Goal: Task Accomplishment & Management: Complete application form

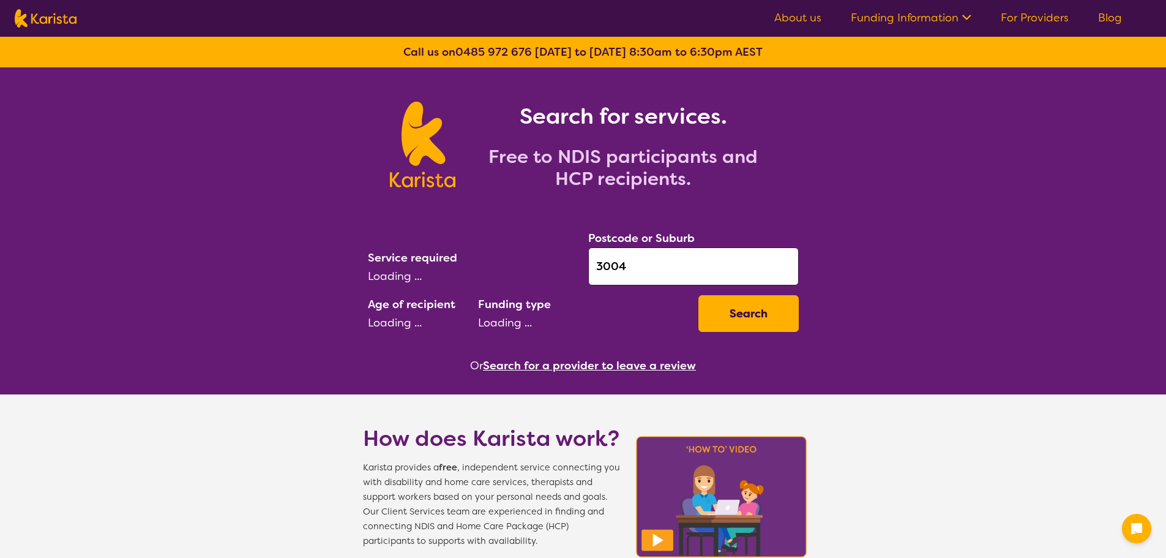
select select "[MEDICAL_DATA]"
select select "AD"
select select "NDIS"
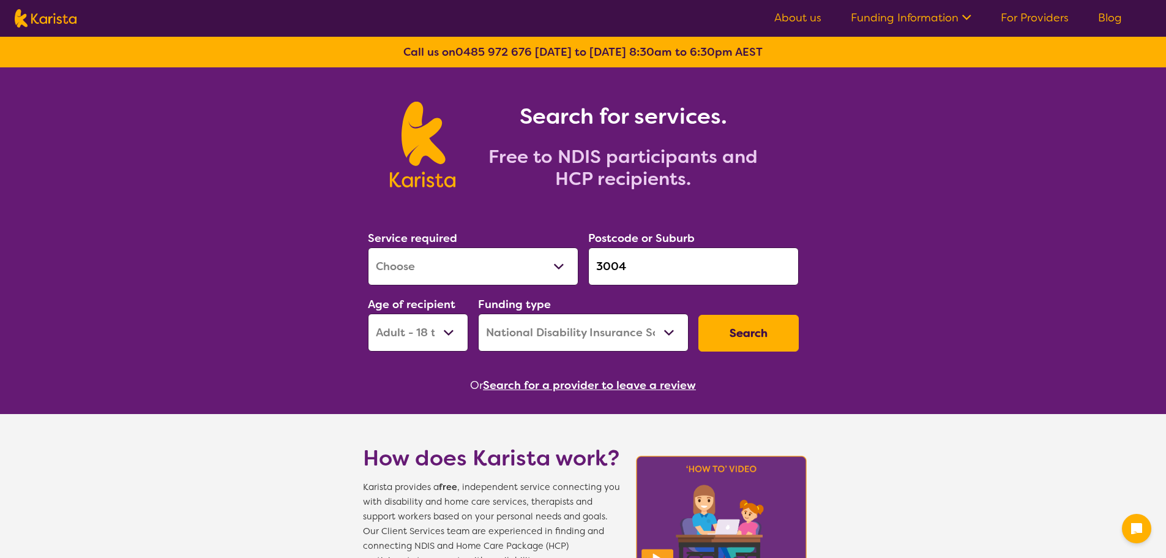
click at [741, 329] on button "Search" at bounding box center [748, 333] width 100 height 37
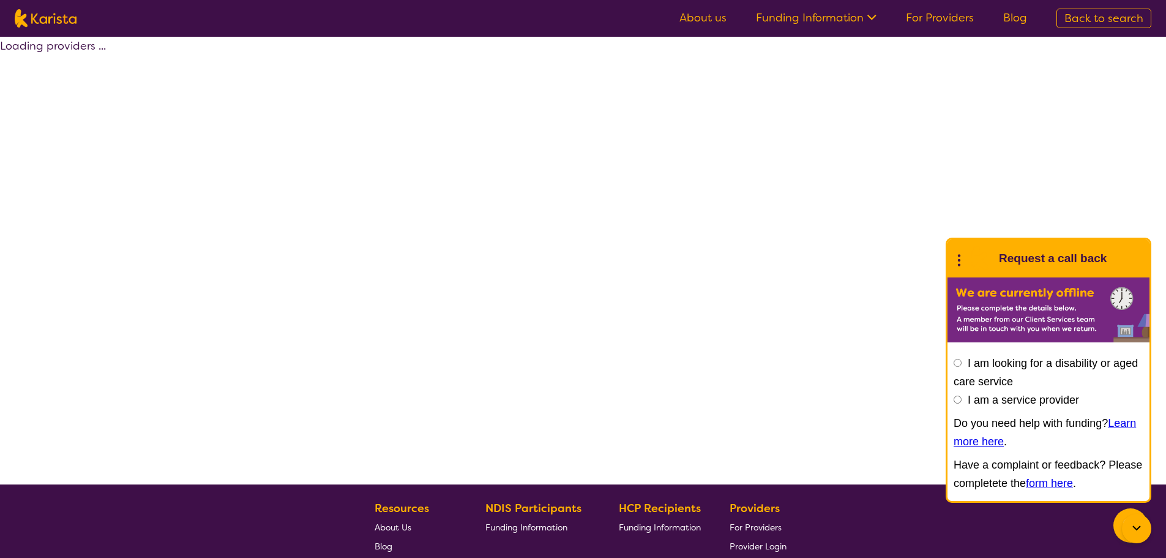
click at [956, 260] on icon at bounding box center [959, 258] width 16 height 19
select select "by_score"
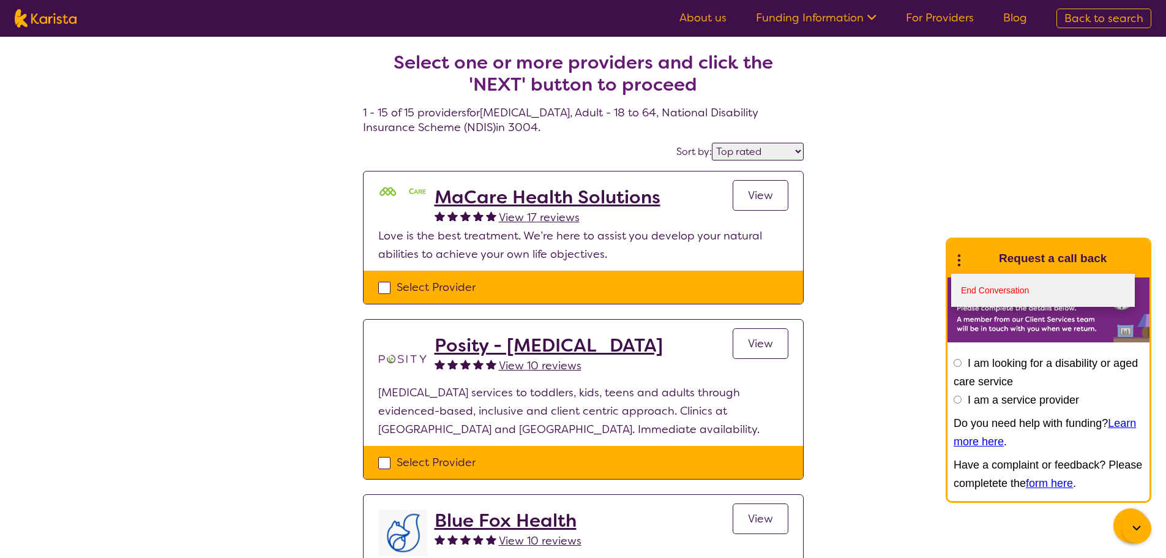
click at [986, 287] on link "End Conversation" at bounding box center [1043, 290] width 184 height 33
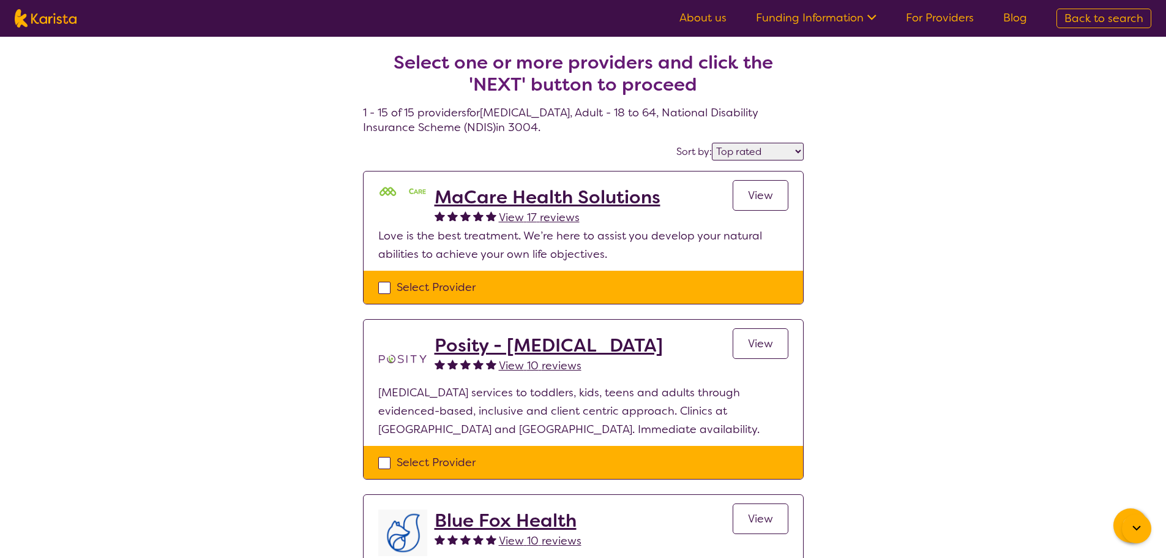
click at [444, 282] on div "Select Provider" at bounding box center [583, 287] width 410 height 18
checkbox input "true"
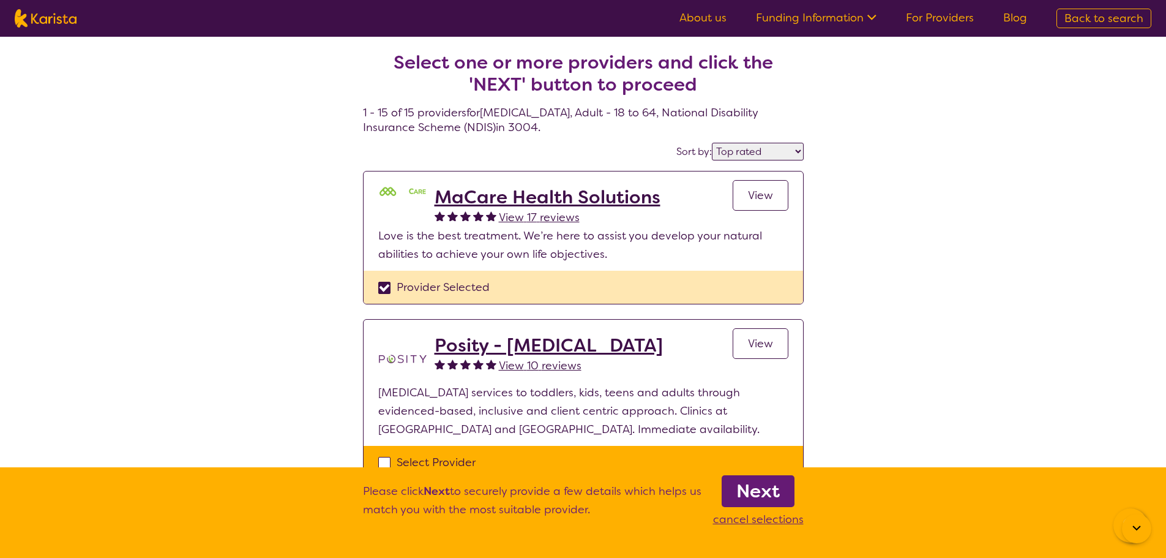
click at [768, 492] on b "Next" at bounding box center [757, 491] width 43 height 24
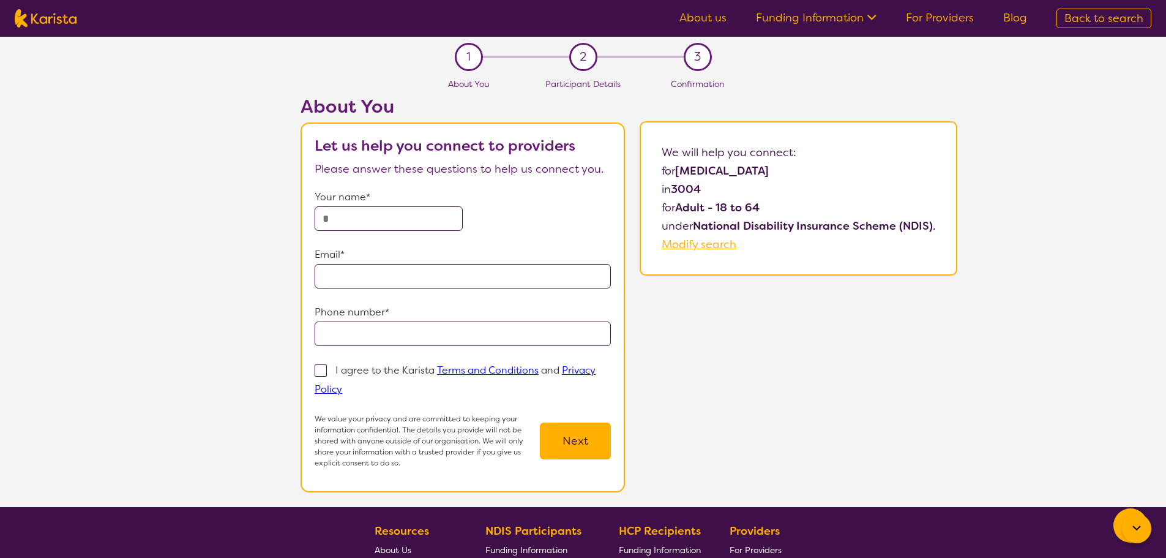
click at [355, 220] on input "text" at bounding box center [389, 218] width 148 height 24
type input "*********"
type input "*"
type input "**********"
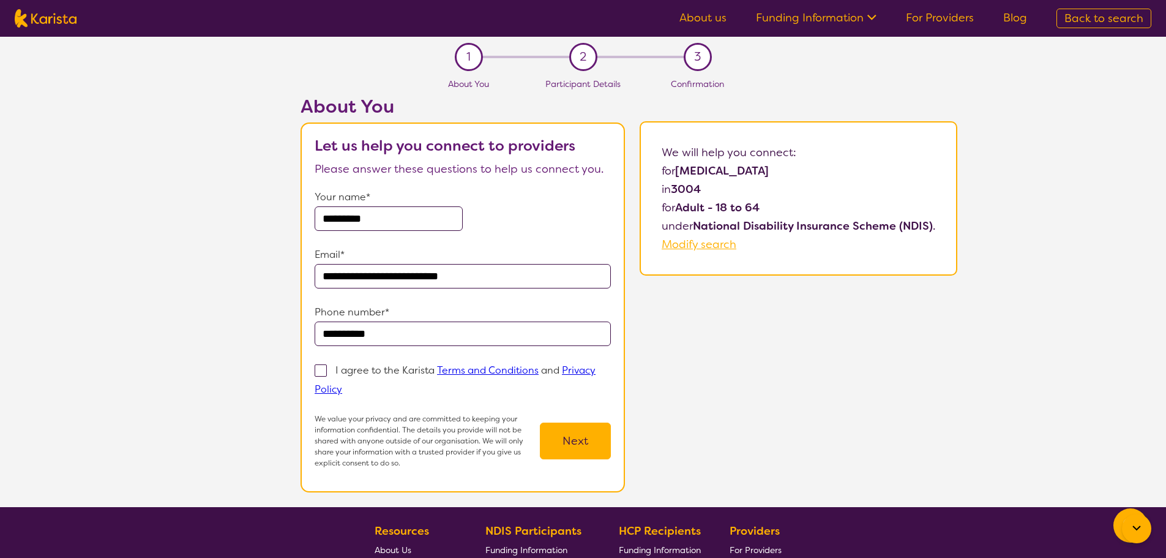
click at [352, 365] on p "I agree to the Karista Terms and Conditions and Privacy Policy" at bounding box center [455, 380] width 281 height 32
click at [350, 384] on input "I agree to the Karista Terms and Conditions and Privacy Policy" at bounding box center [346, 388] width 8 height 8
checkbox input "true"
click at [591, 445] on button "Next" at bounding box center [575, 440] width 71 height 37
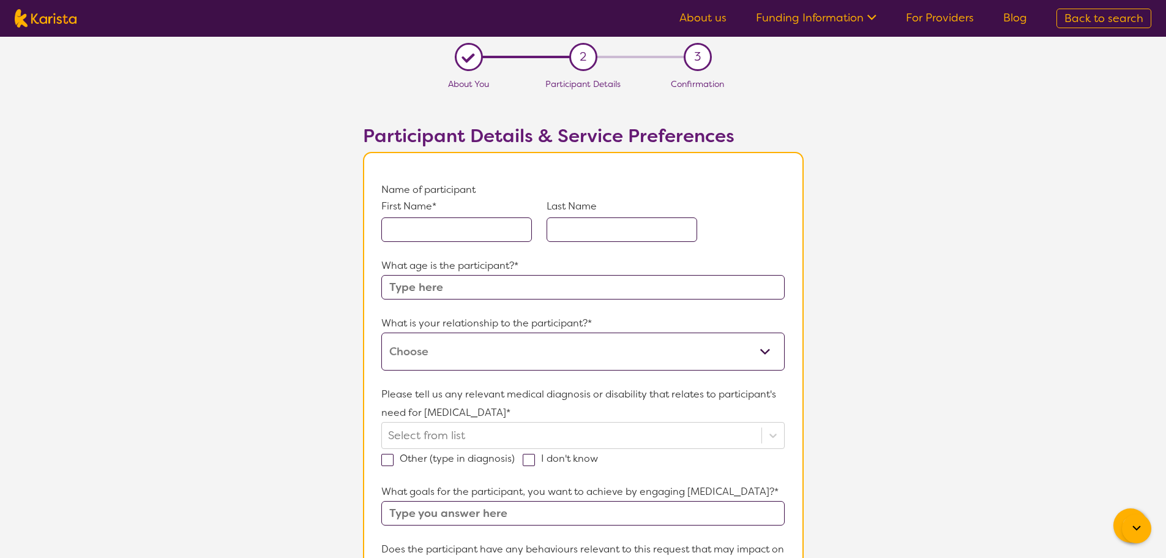
click at [460, 233] on input "text" at bounding box center [456, 229] width 151 height 24
type input "T"
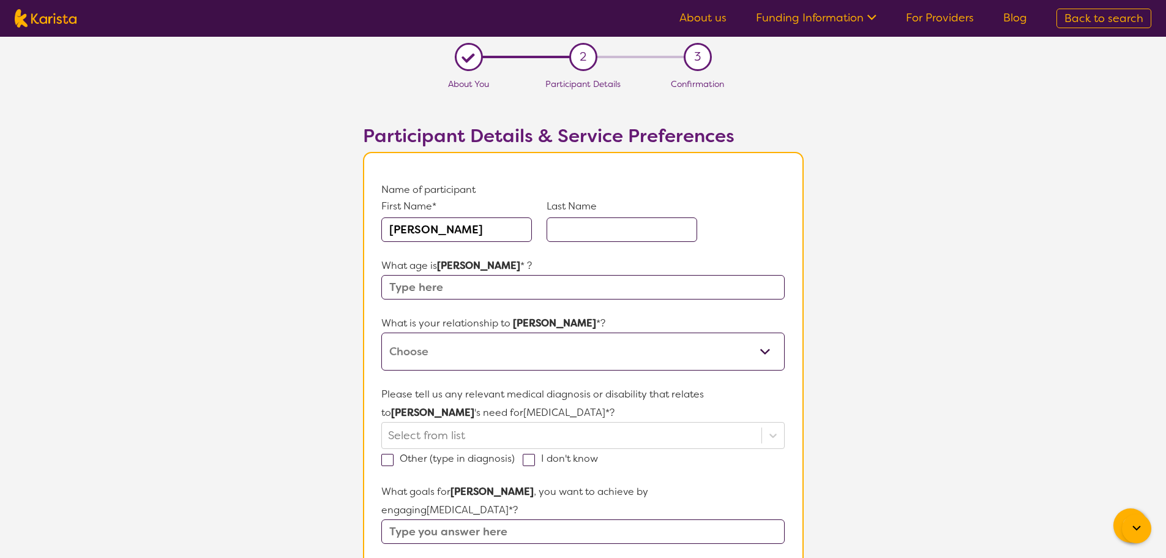
type input "[PERSON_NAME]"
type input "AHA TEST"
click at [482, 282] on input "text" at bounding box center [582, 287] width 403 height 24
drag, startPoint x: 460, startPoint y: 281, endPoint x: 340, endPoint y: 295, distance: 121.4
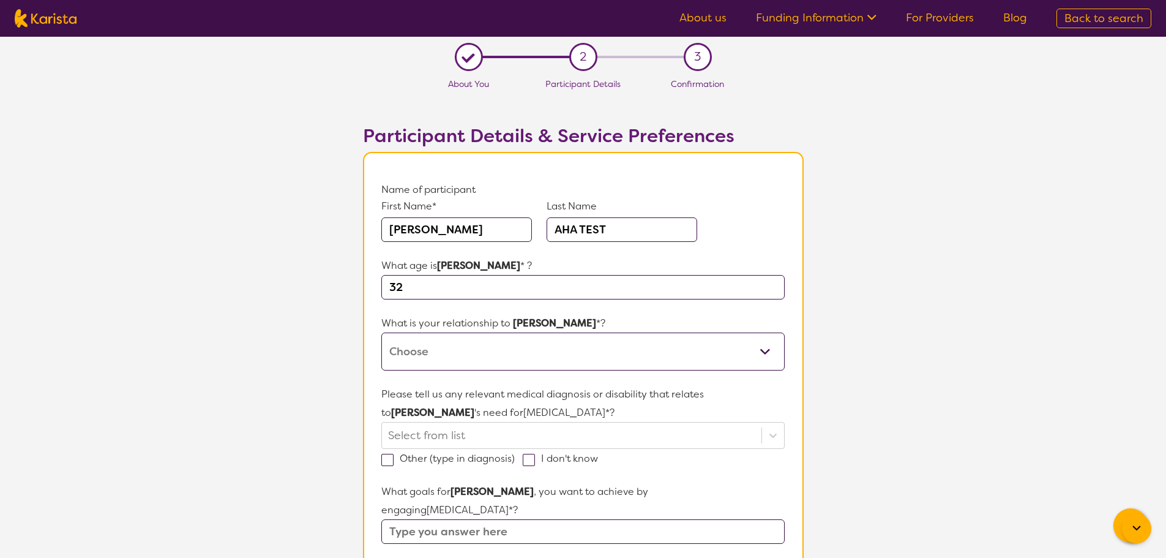
type input "32"
click at [469, 351] on select "This request is for myself I am their parent I am their child I am their spouse…" at bounding box center [582, 351] width 403 height 38
select select "I am their Local Area Coordinator"
click at [381, 332] on select "This request is for myself I am their parent I am their child I am their spouse…" at bounding box center [582, 351] width 403 height 38
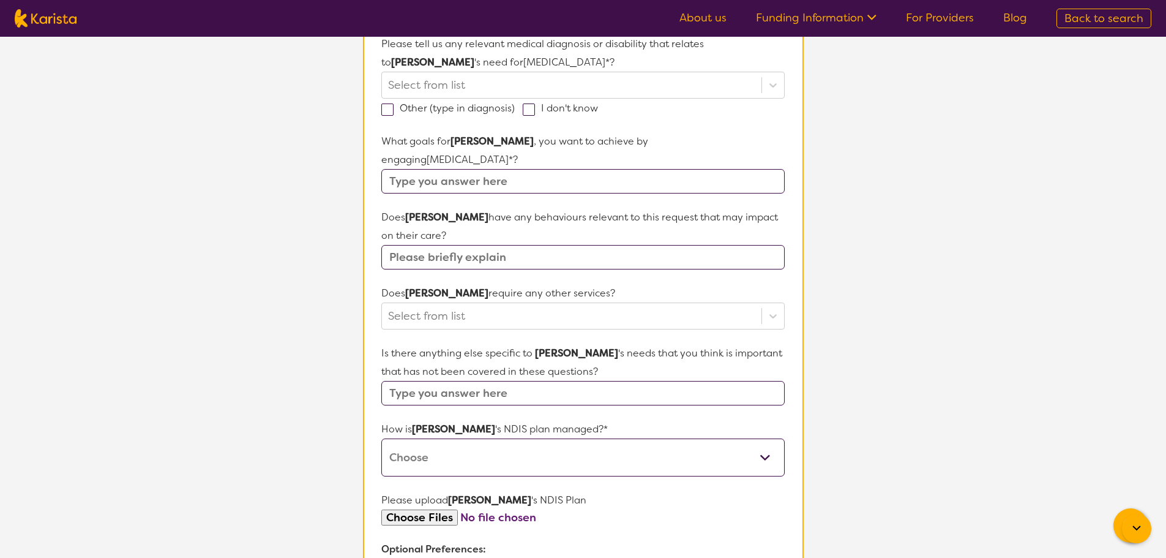
scroll to position [367, 0]
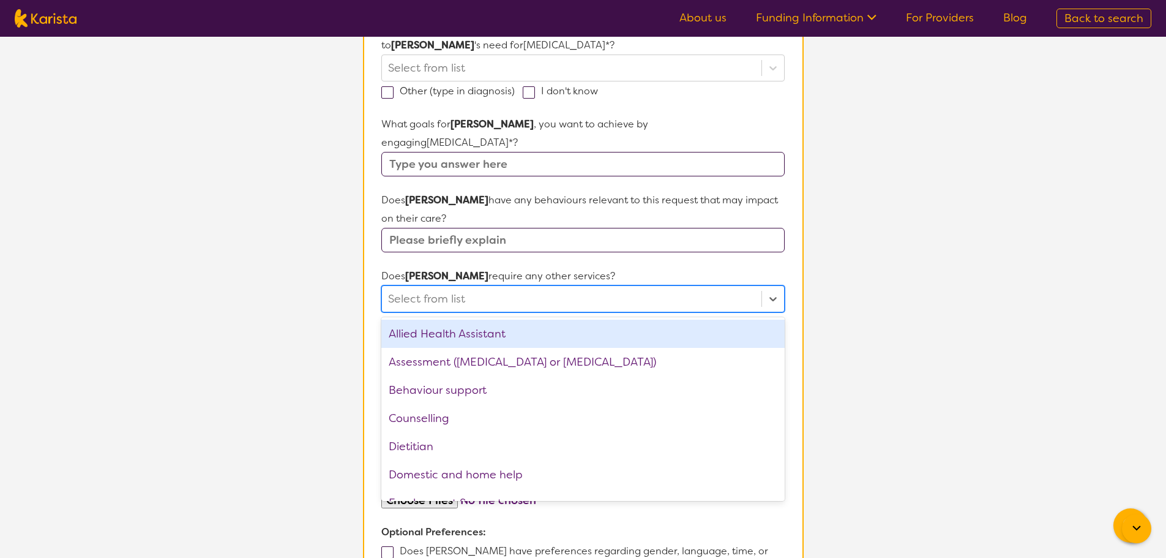
click at [471, 288] on div at bounding box center [571, 298] width 367 height 21
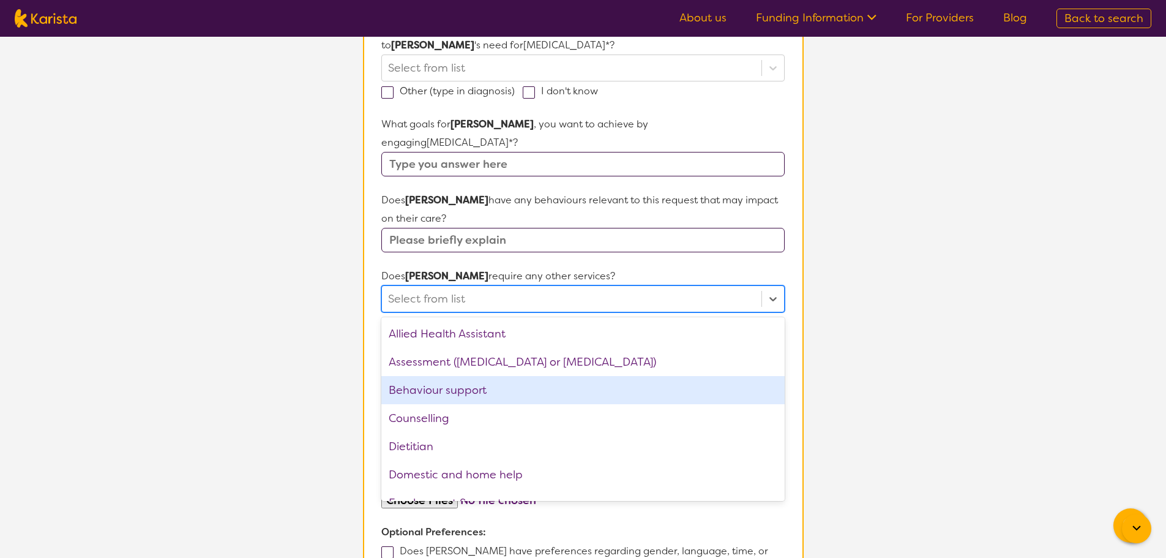
click at [455, 376] on div "Behaviour support" at bounding box center [582, 390] width 403 height 28
click at [447, 405] on div "Dietitian" at bounding box center [582, 419] width 403 height 28
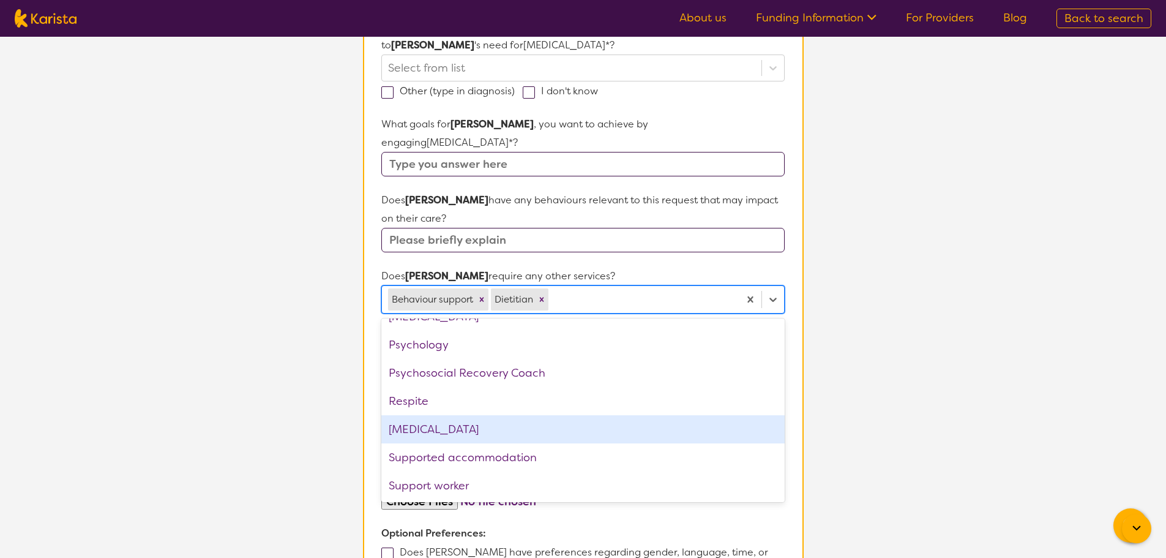
click at [457, 415] on div "[MEDICAL_DATA]" at bounding box center [582, 429] width 403 height 28
drag, startPoint x: 981, startPoint y: 391, endPoint x: 874, endPoint y: 383, distance: 107.4
click at [979, 391] on section "L About You 2 Participant Details 3 Confirmation Participant Details & Service …" at bounding box center [583, 218] width 1166 height 1099
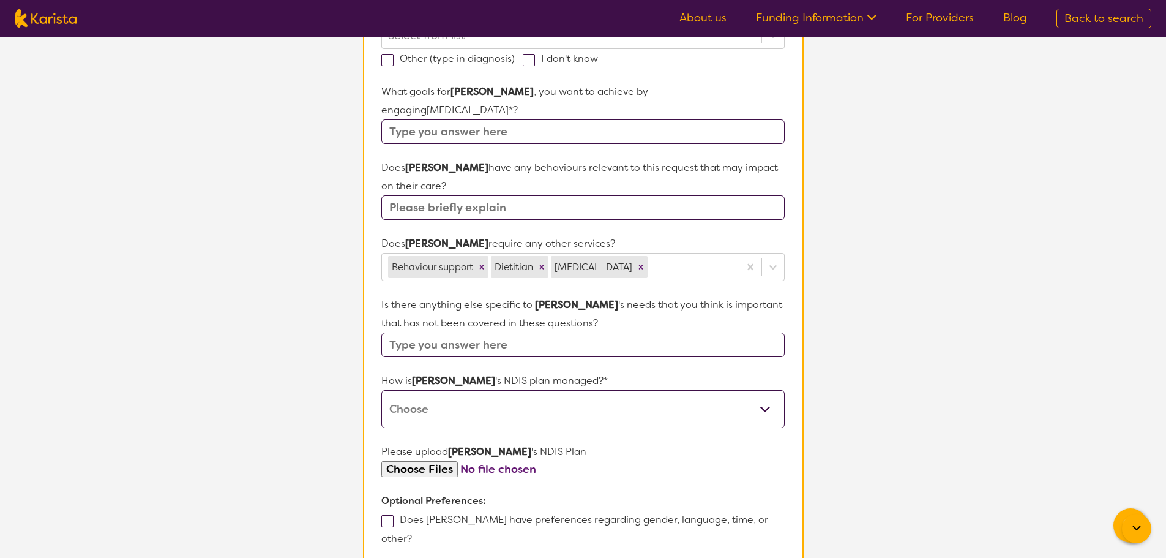
scroll to position [428, 0]
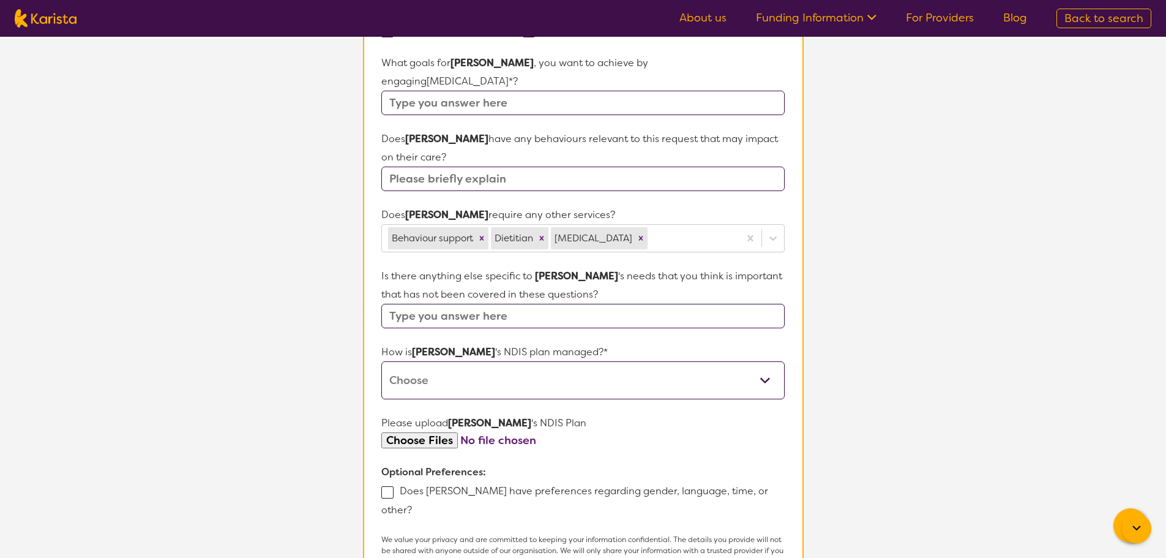
drag, startPoint x: 436, startPoint y: 357, endPoint x: 439, endPoint y: 366, distance: 9.1
click at [436, 361] on select "Self-managed NDIS plan Managed by a registered plan management provider (not th…" at bounding box center [582, 380] width 403 height 38
select select "Self Managed"
click at [381, 361] on select "Self-managed NDIS plan Managed by a registered plan management provider (not th…" at bounding box center [582, 380] width 403 height 38
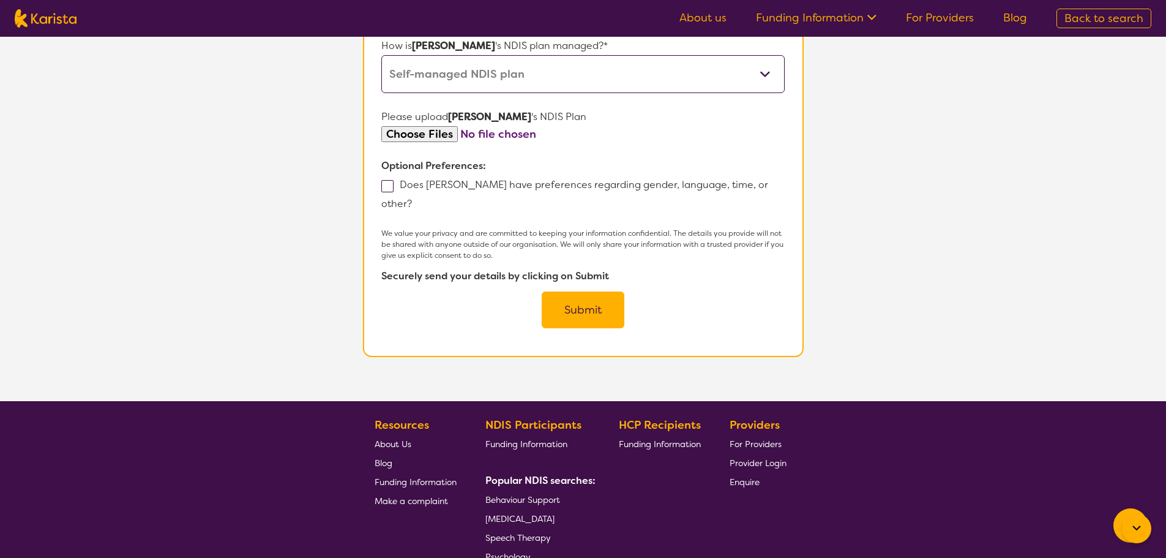
click at [577, 291] on button "Submit" at bounding box center [583, 309] width 83 height 37
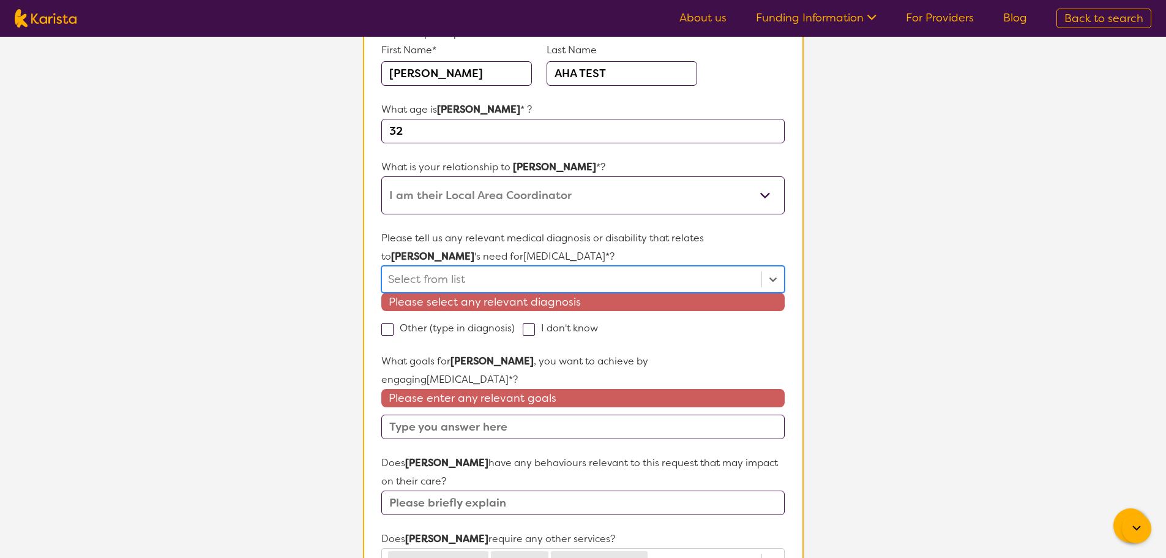
click at [477, 282] on div at bounding box center [571, 279] width 367 height 21
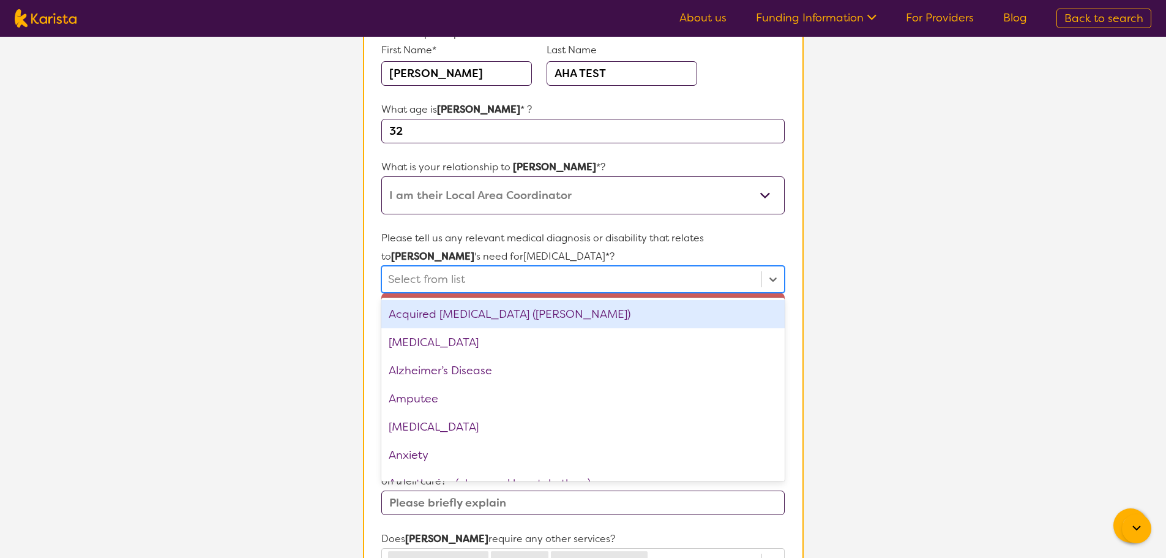
click at [459, 334] on div "[MEDICAL_DATA]" at bounding box center [582, 342] width 403 height 28
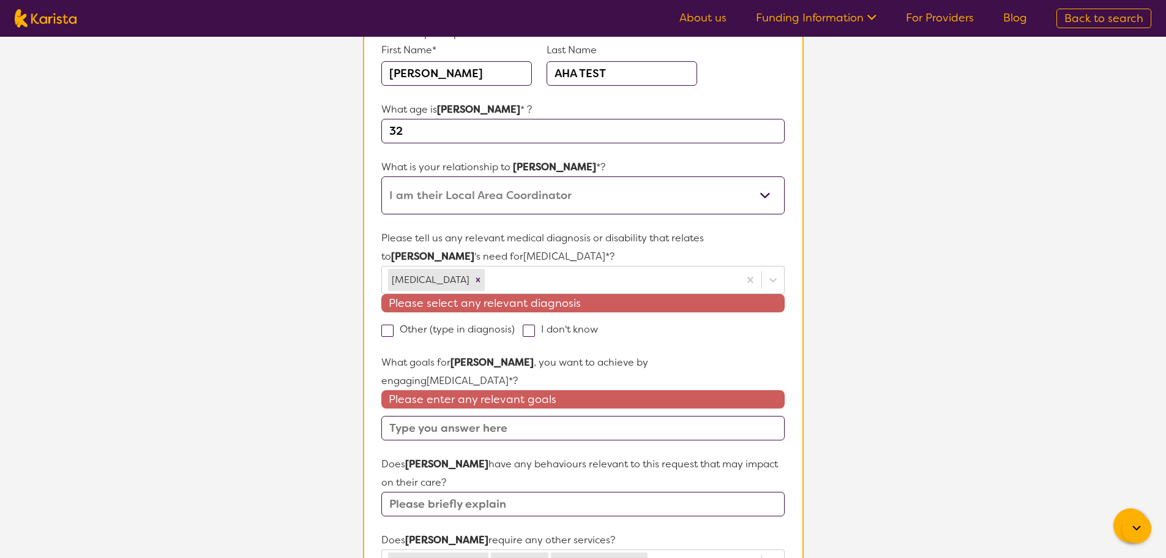
drag, startPoint x: 918, startPoint y: 329, endPoint x: 836, endPoint y: 343, distance: 82.7
click at [911, 331] on section "L About You 2 Participant Details 3 Confirmation Participant Details & Service …" at bounding box center [583, 456] width 1166 height 1151
click at [497, 416] on input "text" at bounding box center [582, 428] width 403 height 24
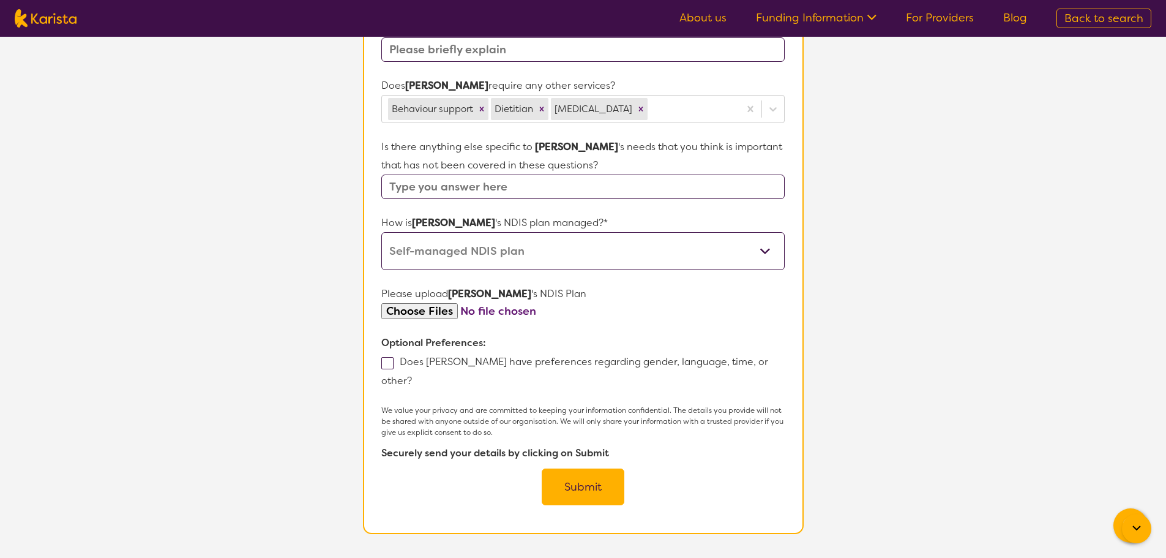
type input "TEST"
click at [599, 468] on button "Submit" at bounding box center [583, 486] width 83 height 37
